Goal: Transaction & Acquisition: Subscribe to service/newsletter

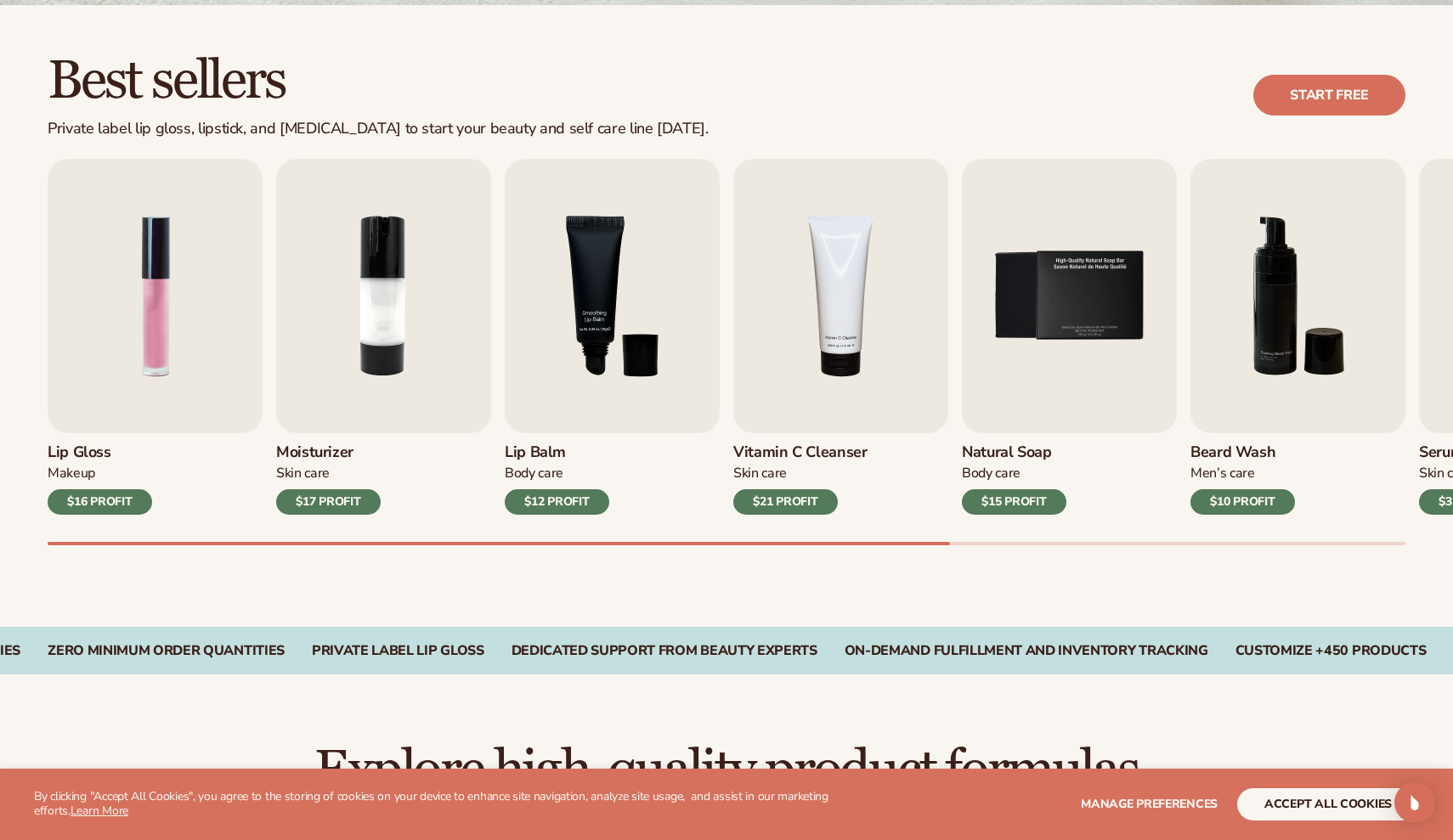
scroll to position [452, 0]
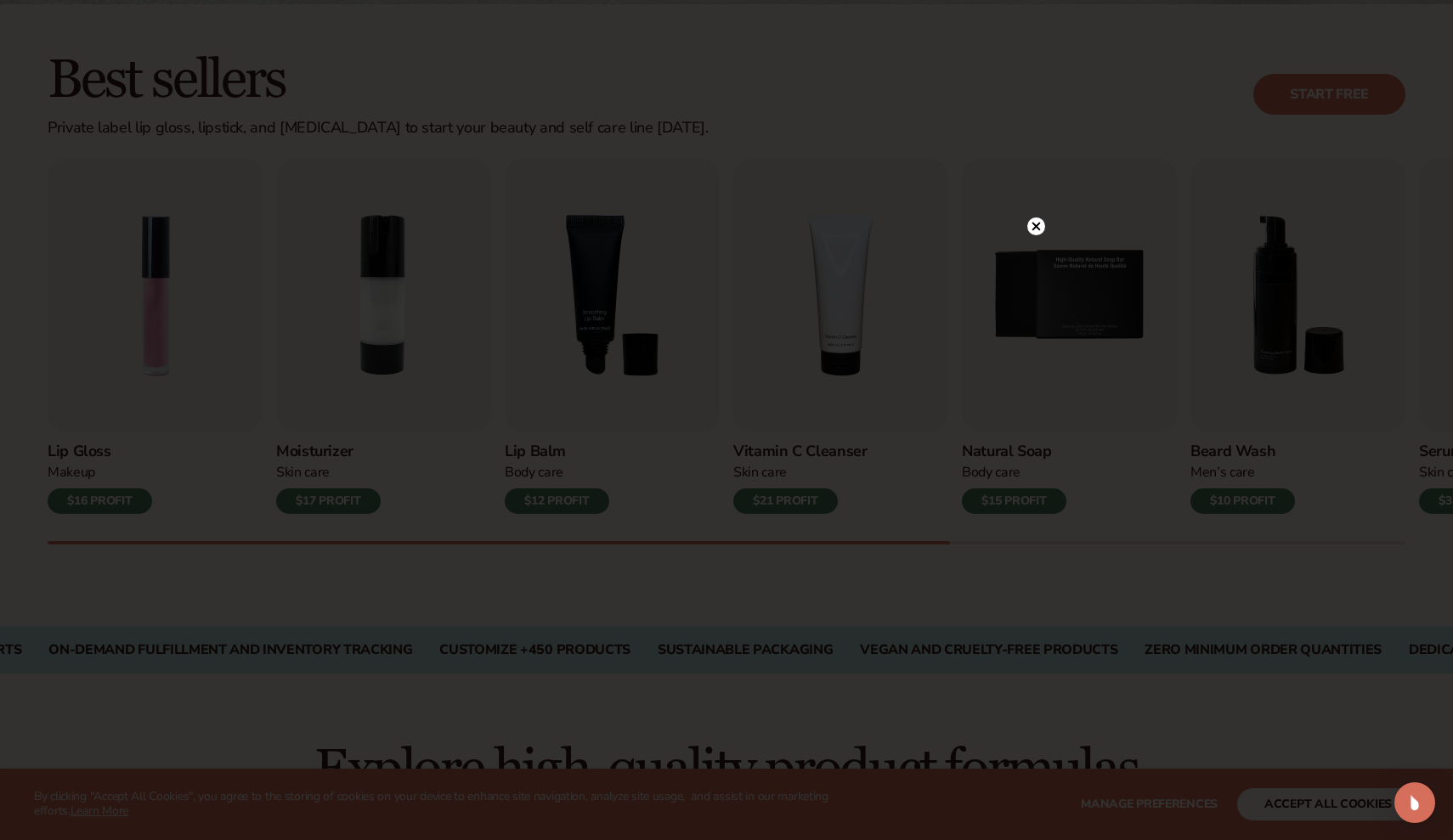
click at [1040, 232] on circle at bounding box center [1036, 226] width 18 height 18
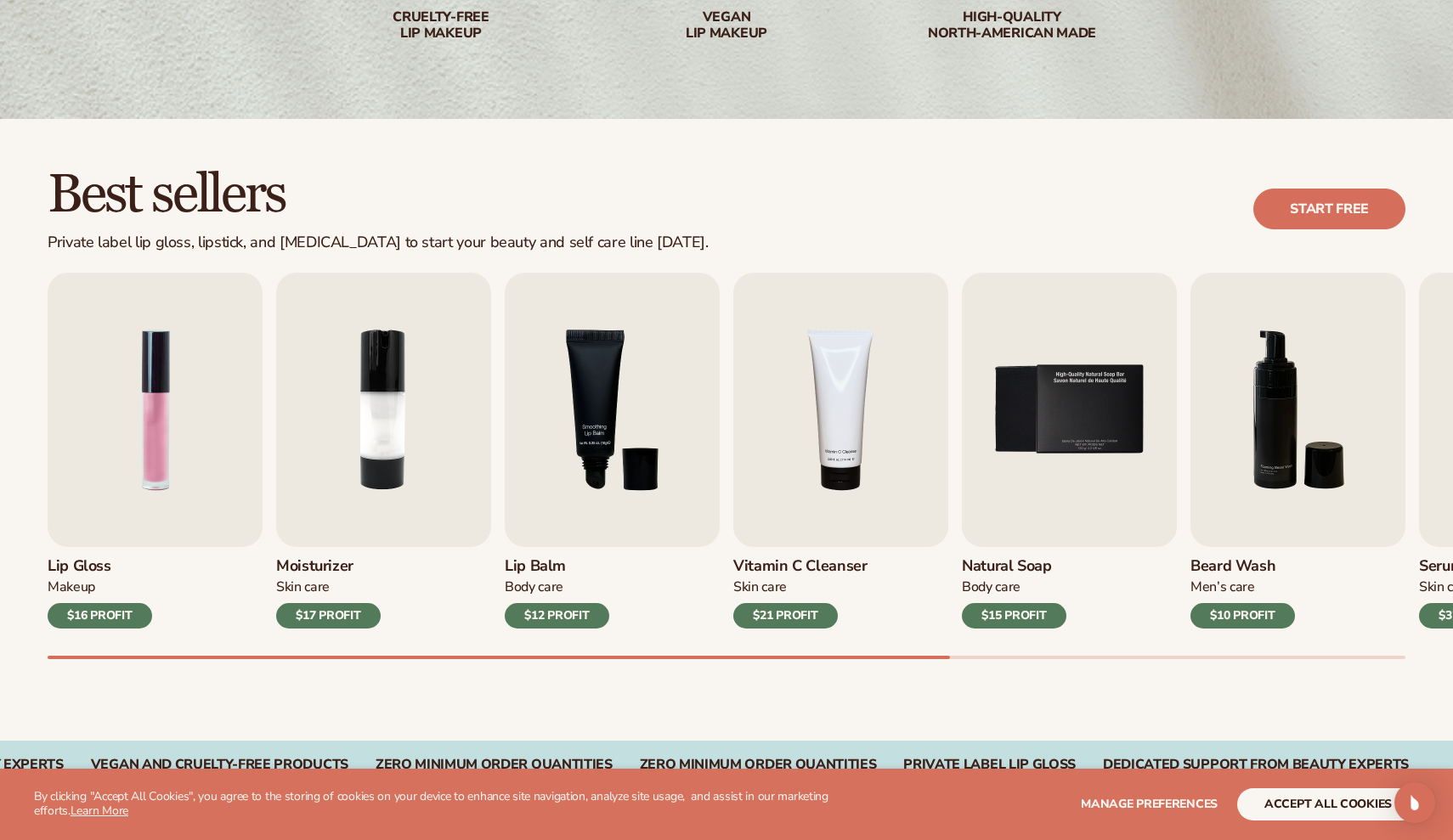
scroll to position [340, 0]
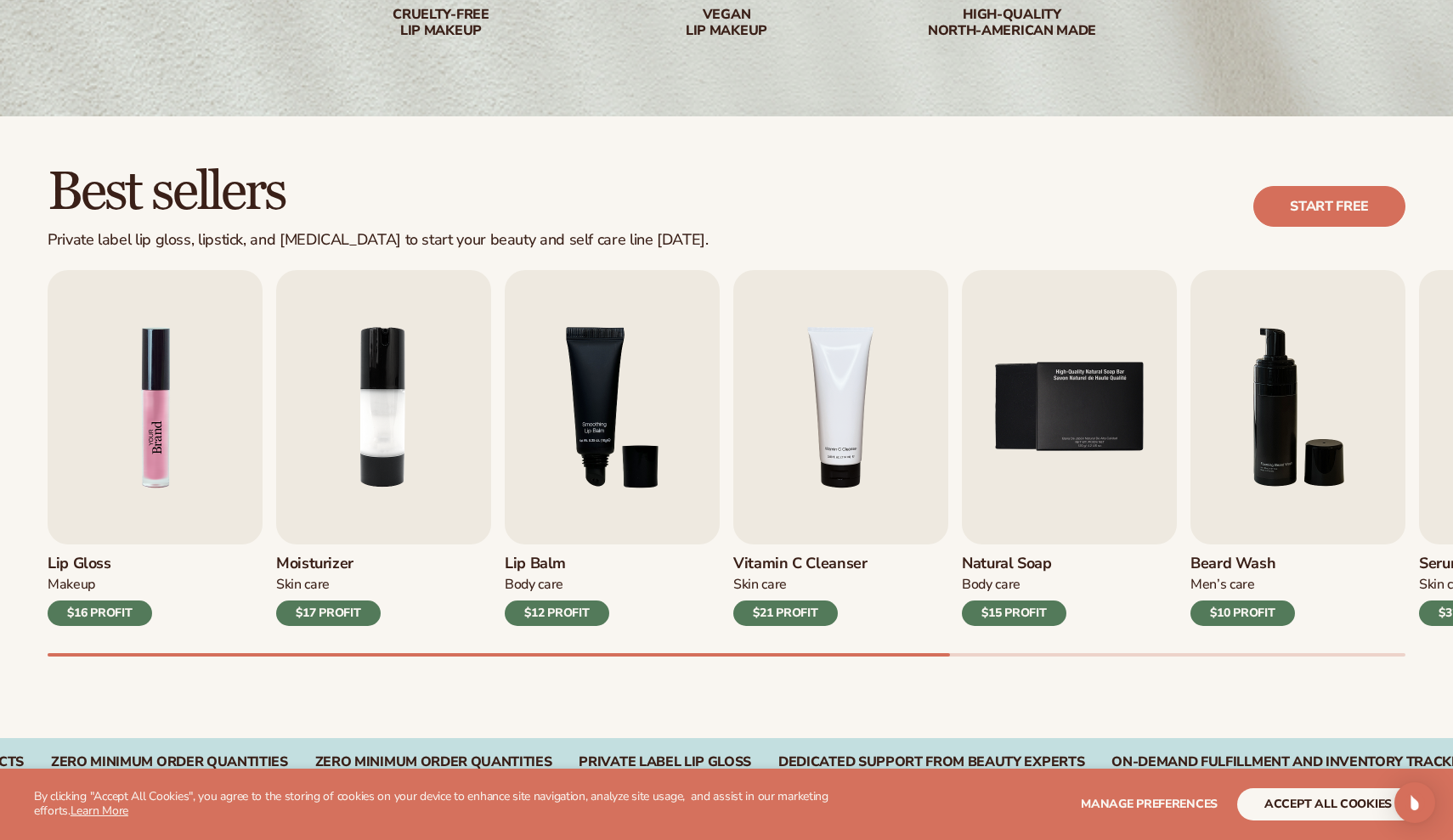
click at [188, 498] on img "1 / 9" at bounding box center [155, 407] width 215 height 274
click at [119, 488] on img "1 / 9" at bounding box center [155, 407] width 215 height 274
click at [84, 608] on div "$16 PROFIT" at bounding box center [100, 614] width 104 height 25
click at [88, 605] on div "$16 PROFIT" at bounding box center [100, 614] width 104 height 25
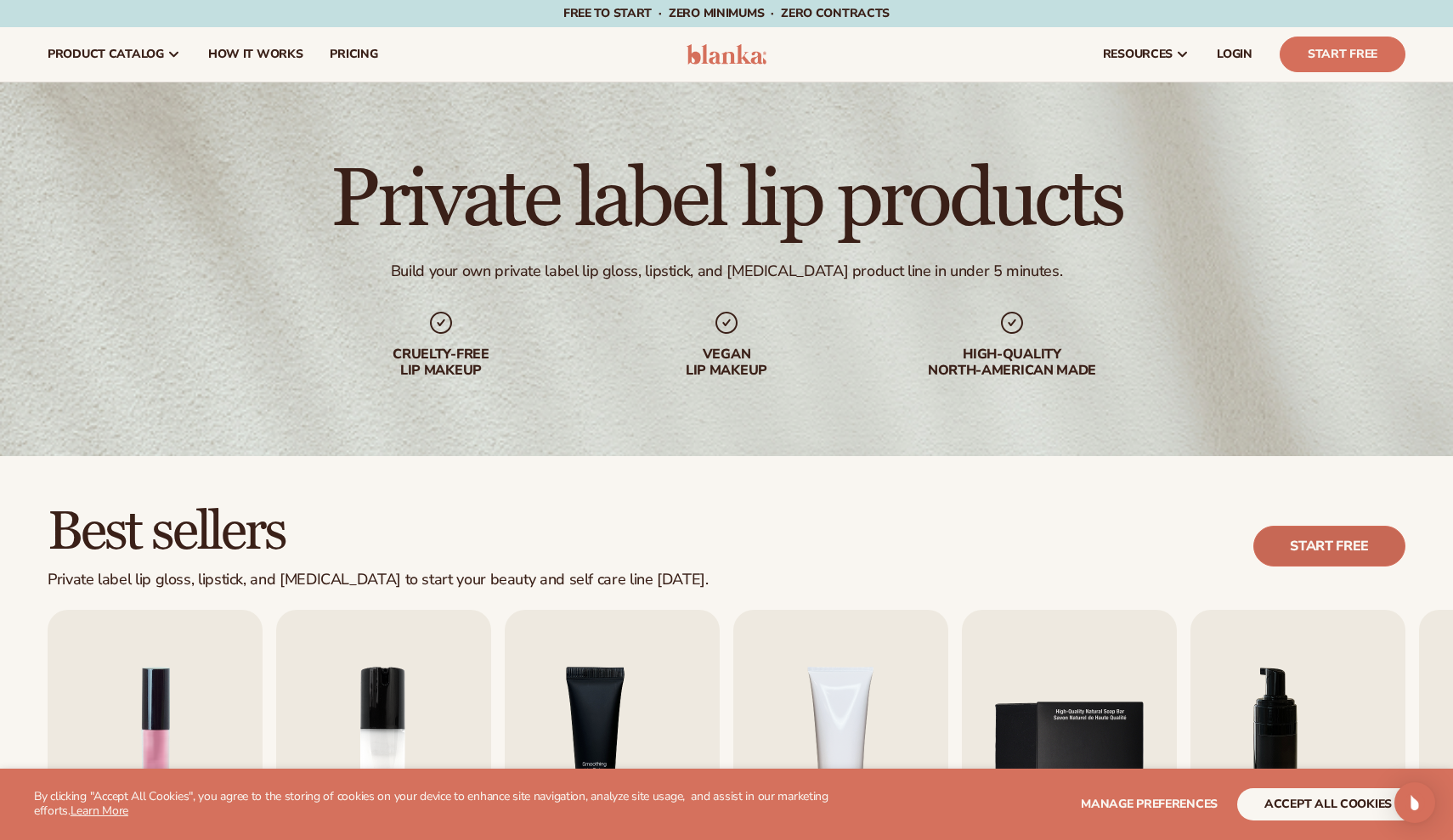
scroll to position [0, 0]
click at [1307, 60] on link "Start Free" at bounding box center [1342, 55] width 126 height 36
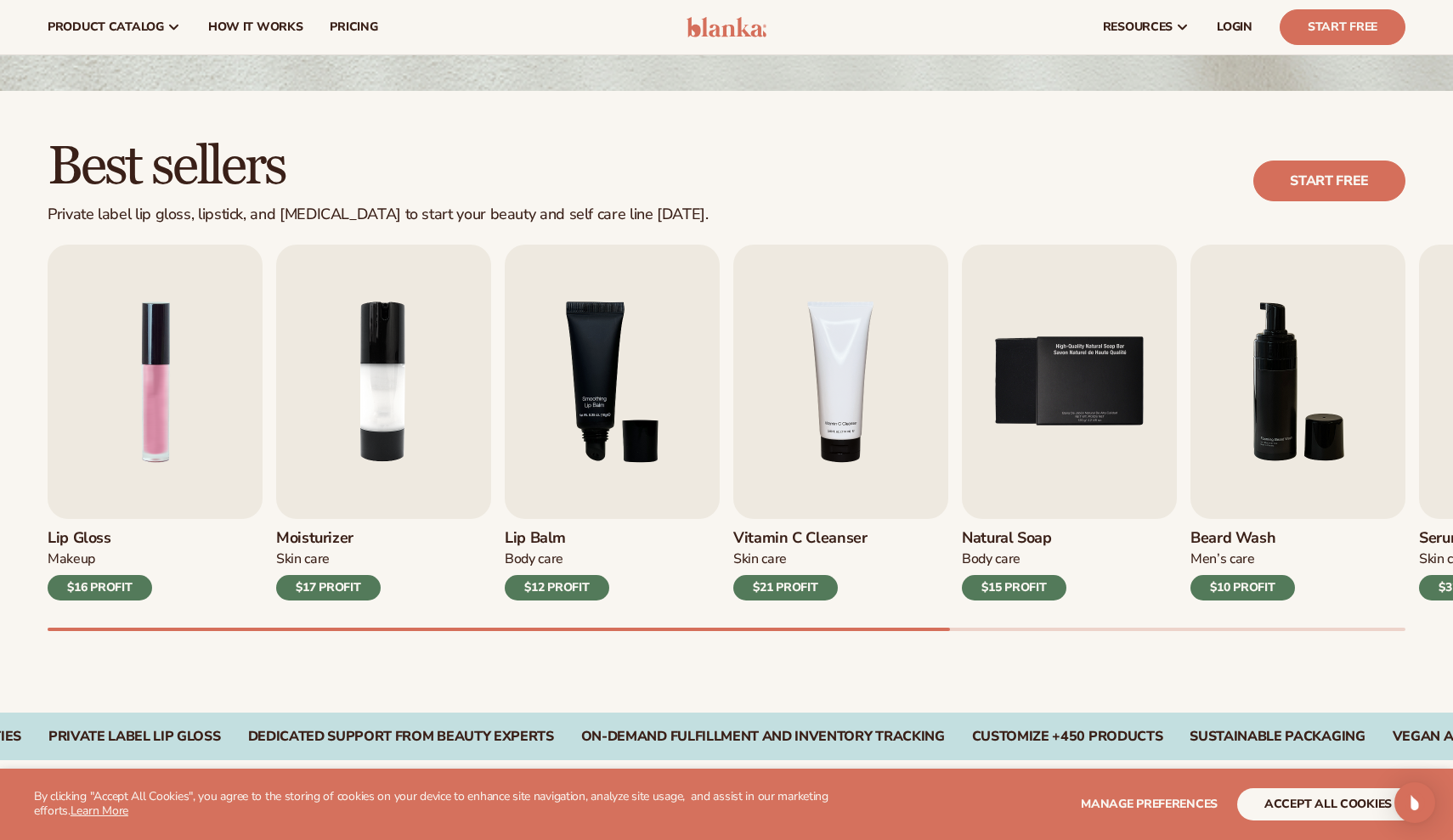
scroll to position [361, 0]
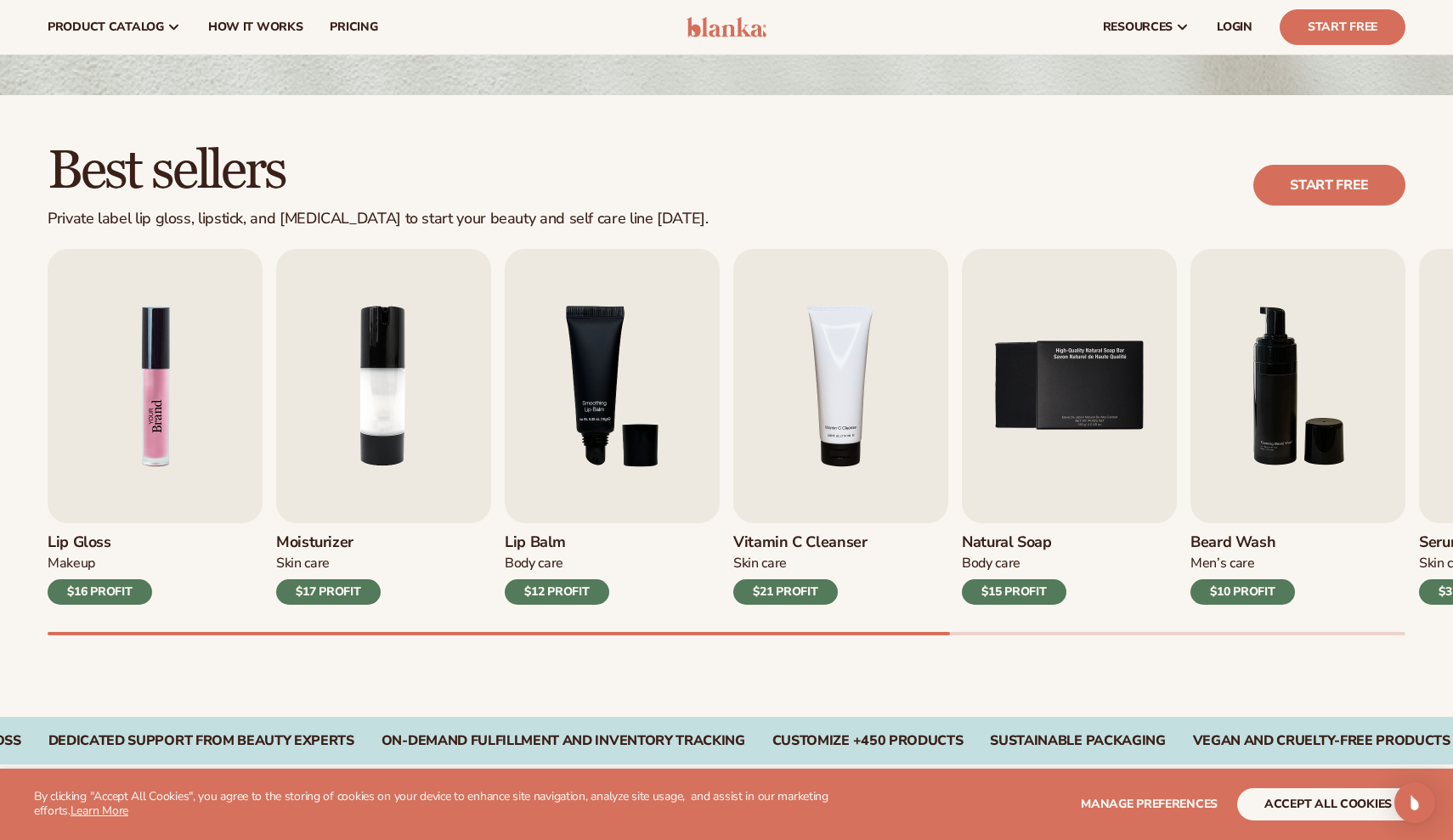
click at [177, 448] on img "1 / 9" at bounding box center [155, 385] width 215 height 274
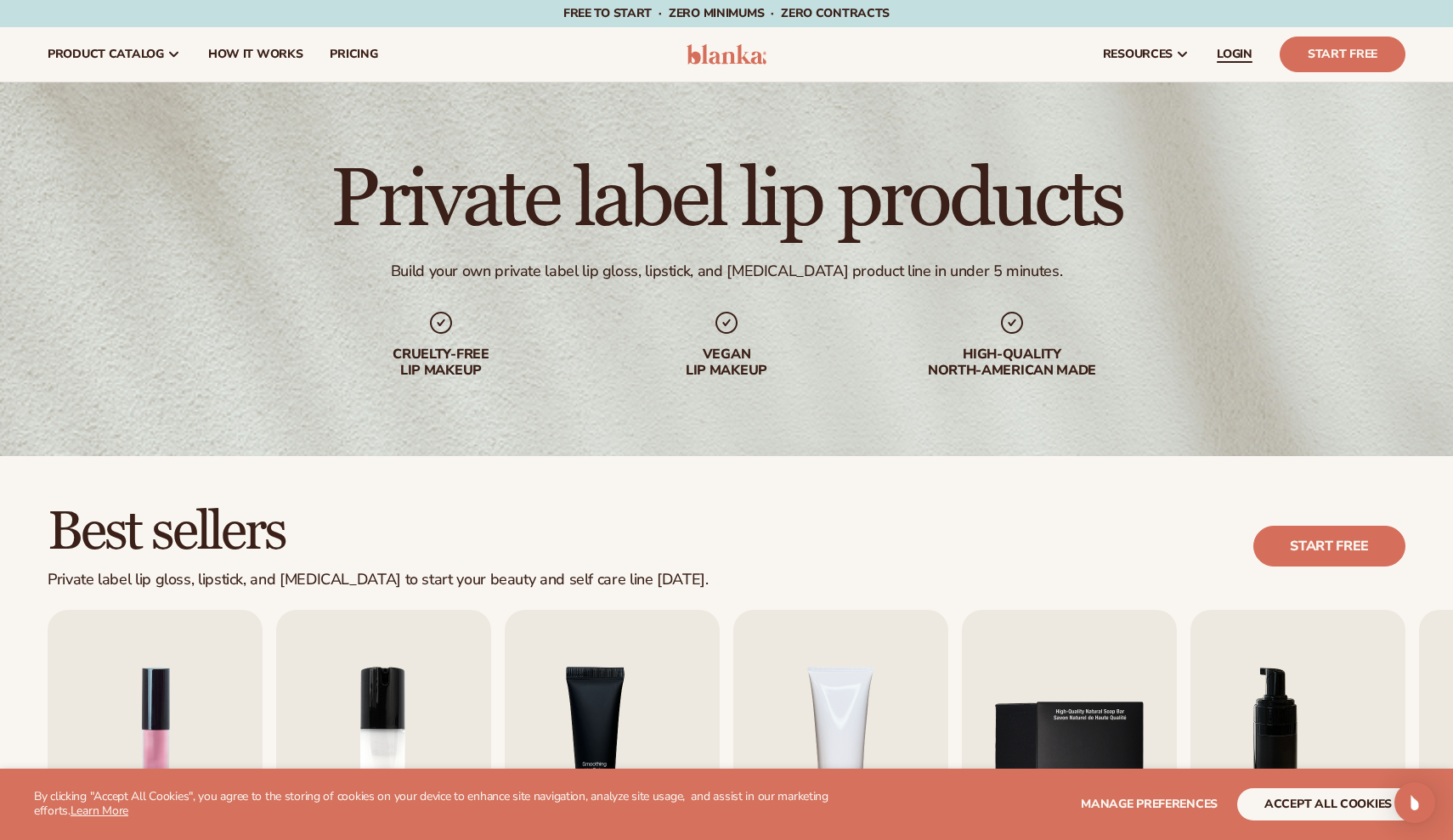
click at [1232, 51] on span "LOGIN" at bounding box center [1235, 54] width 36 height 13
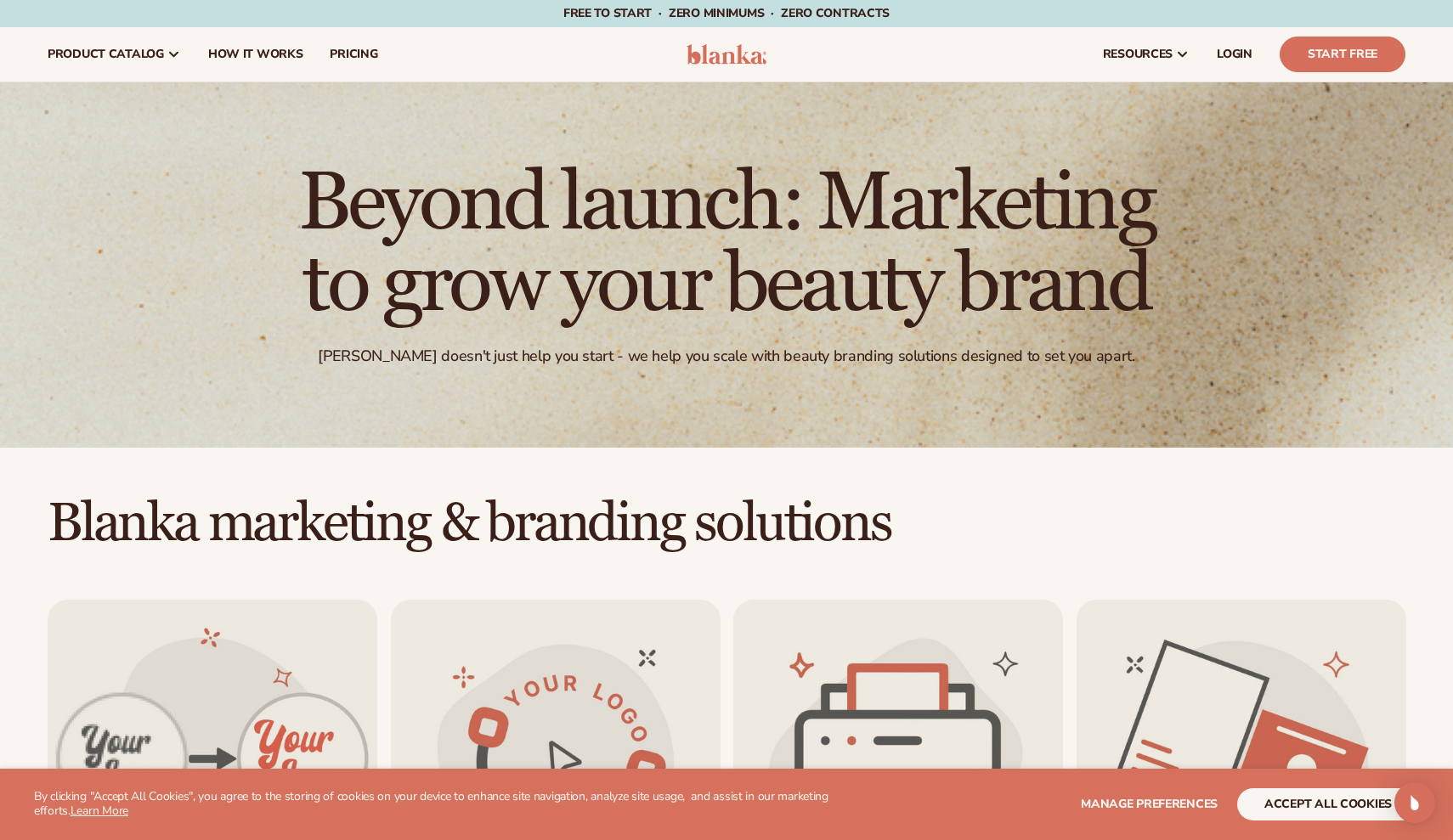
click at [335, 51] on span "pricing" at bounding box center [353, 54] width 48 height 13
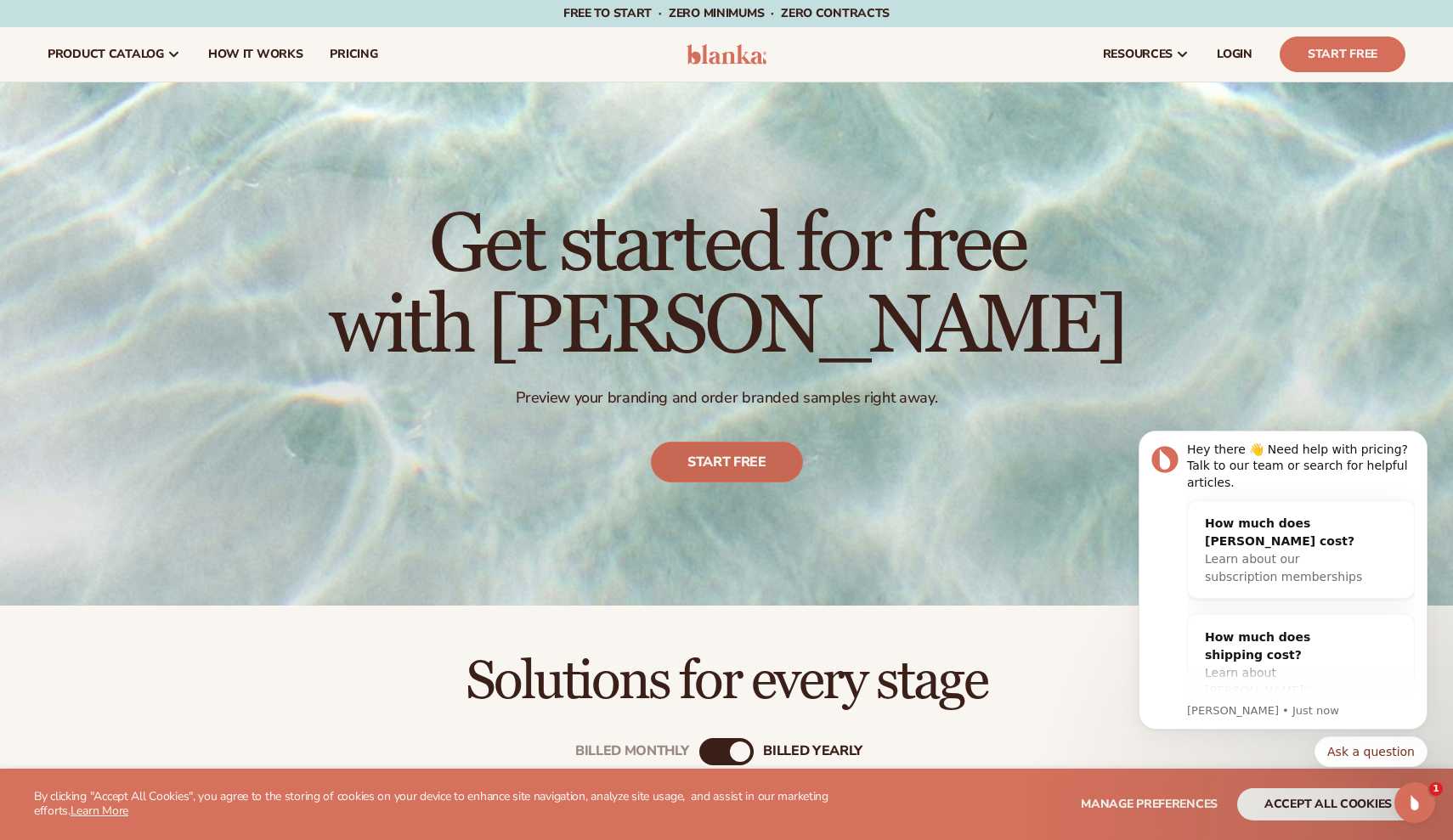
click at [746, 468] on link "Start free" at bounding box center [726, 463] width 152 height 40
